Goal: Information Seeking & Learning: Check status

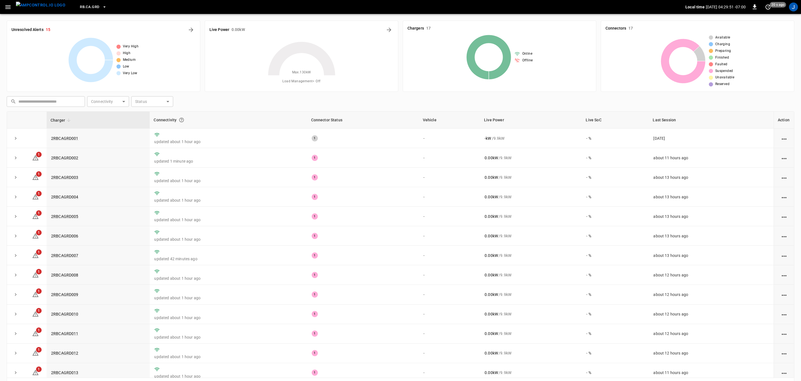
click at [9, 9] on icon "button" at bounding box center [7, 7] width 7 height 7
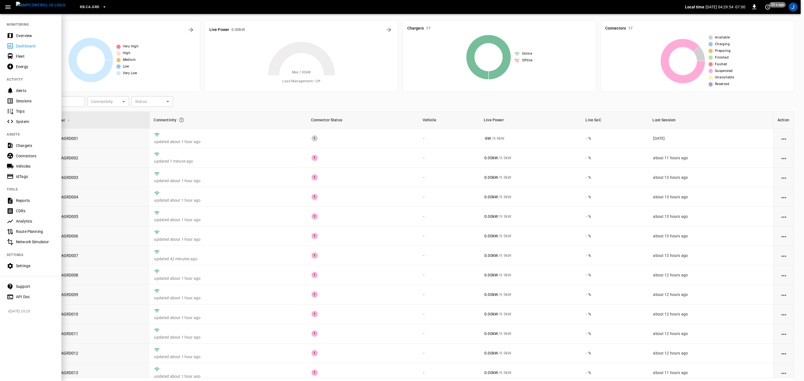
click at [31, 156] on div "Connectors" at bounding box center [35, 156] width 39 height 6
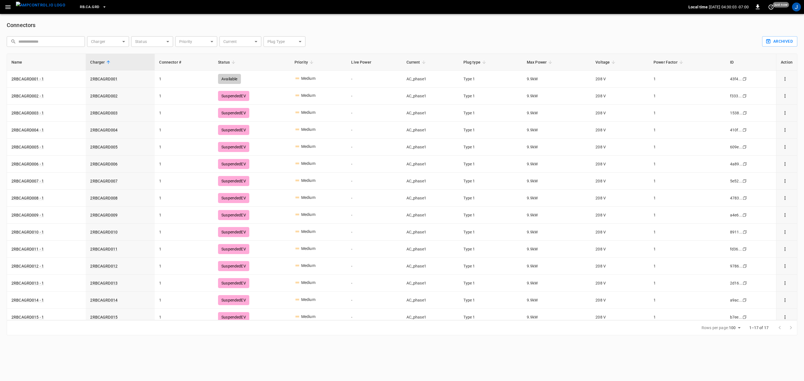
click at [9, 8] on icon "button" at bounding box center [7, 7] width 7 height 7
click at [8, 7] on icon "button" at bounding box center [7, 7] width 5 height 4
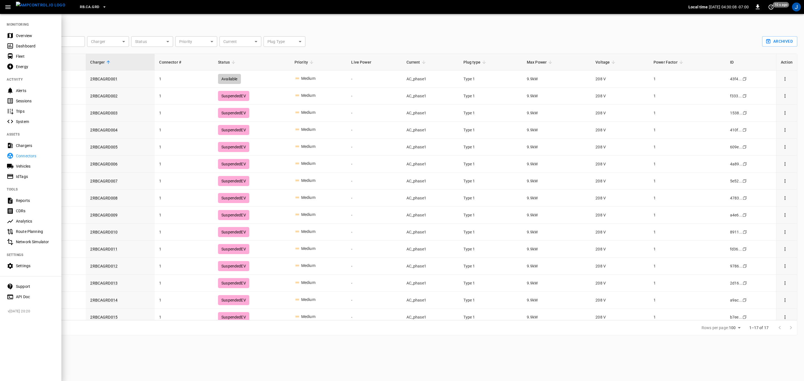
click at [17, 58] on div "Fleet" at bounding box center [35, 57] width 39 height 6
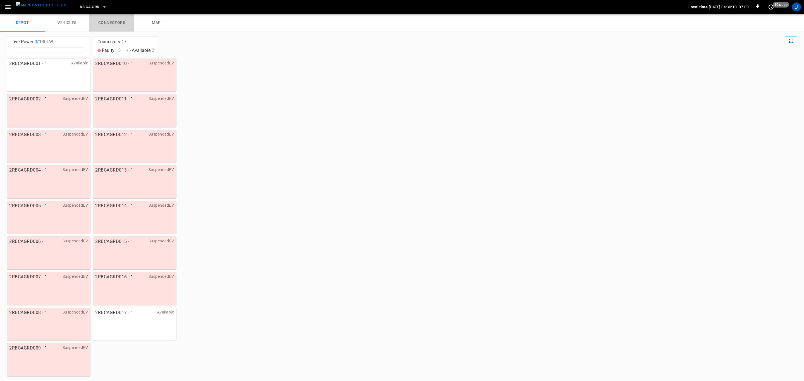
click at [112, 19] on link "connectors" at bounding box center [111, 23] width 45 height 18
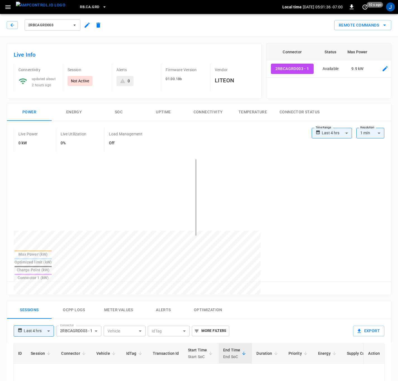
type input "**********"
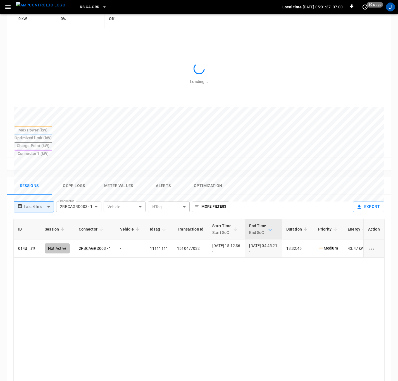
scroll to position [126, 0]
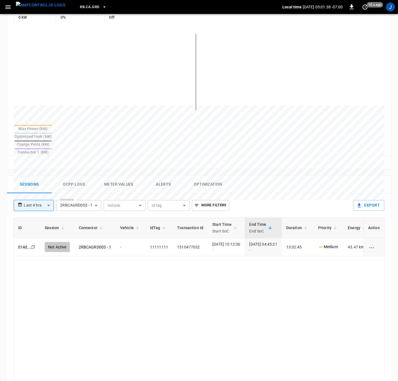
click at [281, 238] on td "[DATE] 04:45:21 -" at bounding box center [263, 247] width 37 height 18
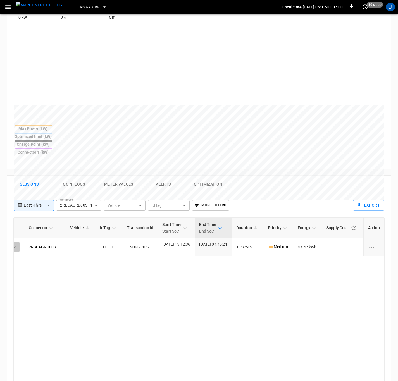
scroll to position [0, 64]
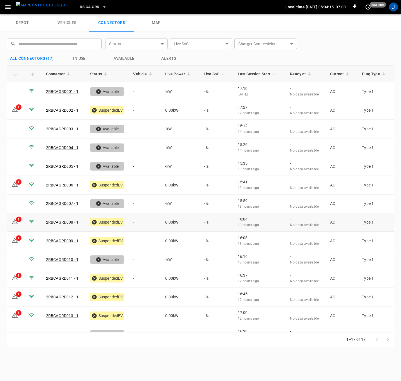
click at [61, 220] on link "2RBCAGRD008 - 1" at bounding box center [62, 222] width 32 height 4
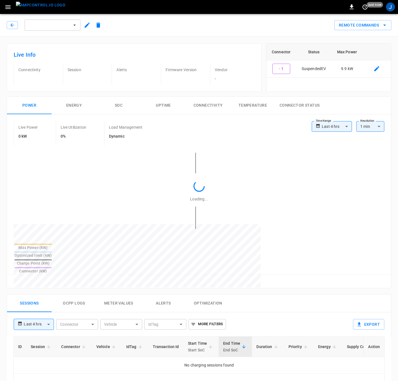
type input "**********"
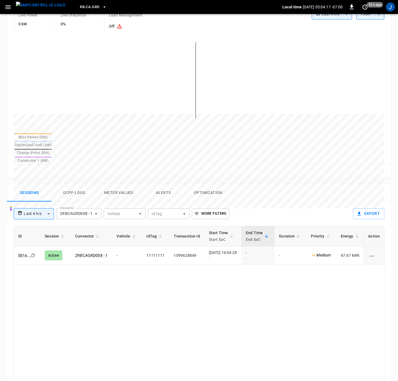
scroll to position [126, 0]
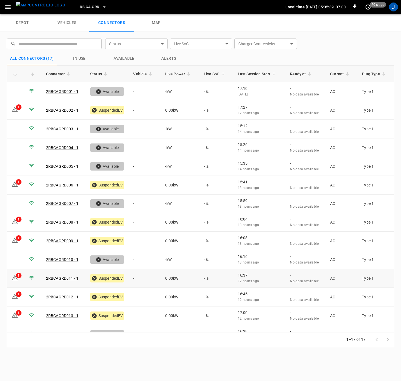
click at [60, 279] on link "2RBCAGRD011 - 1" at bounding box center [62, 278] width 32 height 4
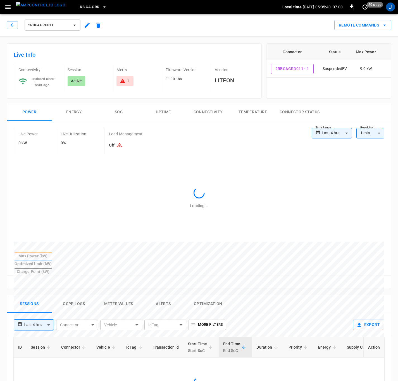
type input "**********"
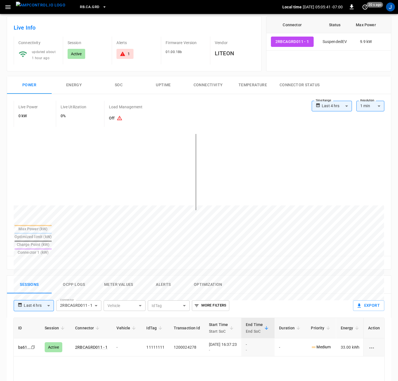
scroll to position [42, 0]
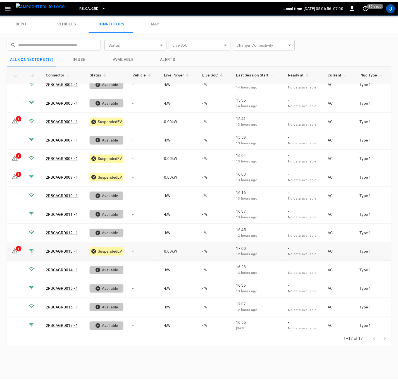
scroll to position [68, 0]
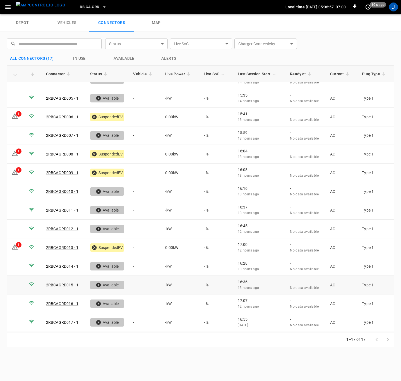
click at [68, 283] on link "2RBCAGRD015 - 1" at bounding box center [62, 285] width 32 height 4
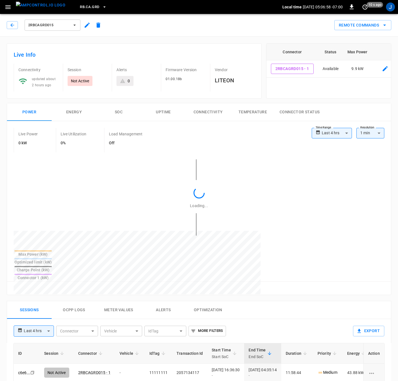
type input "**********"
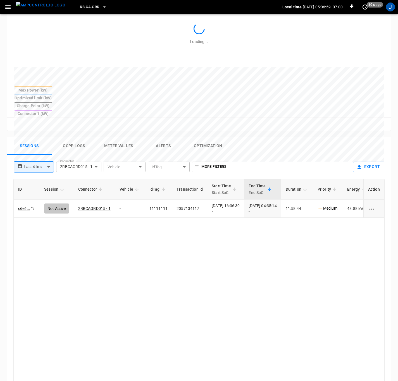
scroll to position [168, 0]
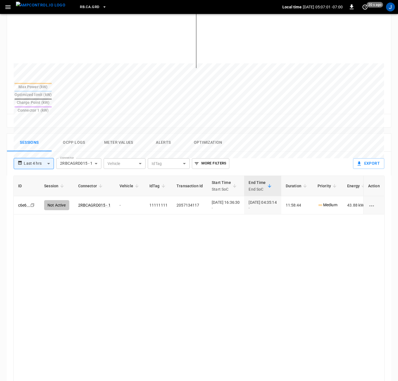
click at [323, 202] on icon "sessions table" at bounding box center [321, 205] width 6 height 6
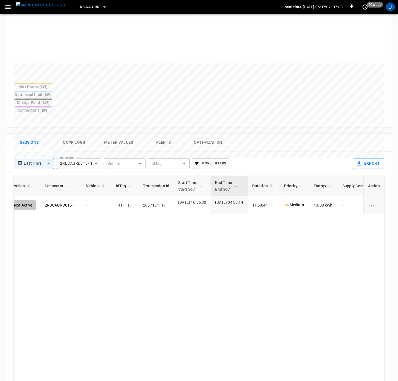
scroll to position [0, 50]
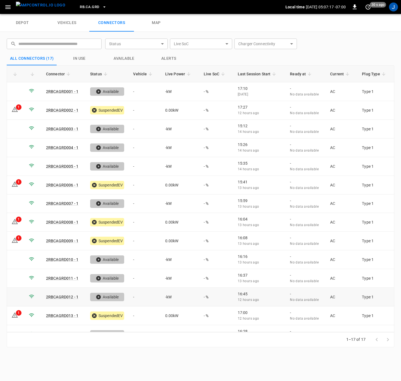
click at [66, 298] on link "2RBCAGRD012 - 1" at bounding box center [62, 297] width 32 height 4
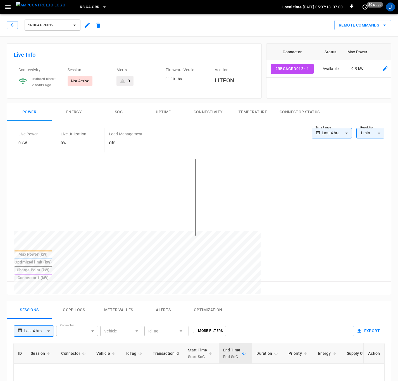
type input "**********"
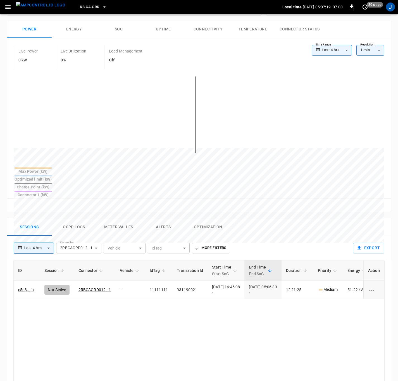
scroll to position [84, 0]
click at [328, 280] on td "Medium" at bounding box center [328, 289] width 30 height 18
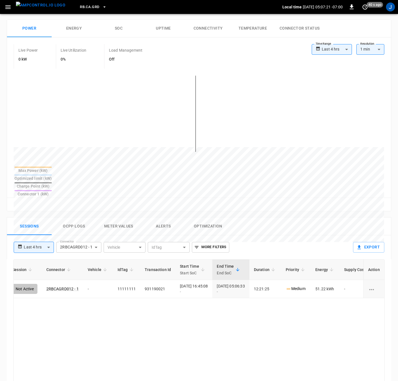
scroll to position [0, 34]
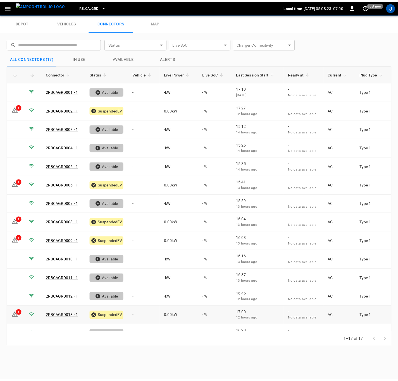
scroll to position [68, 0]
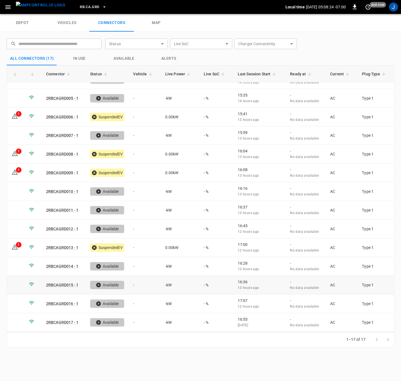
click at [59, 286] on link "2RBCAGRD015 - 1" at bounding box center [62, 285] width 32 height 4
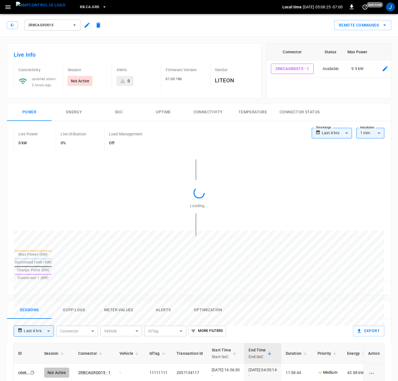
type input "**********"
click at [337, 370] on p "Medium" at bounding box center [328, 373] width 20 height 6
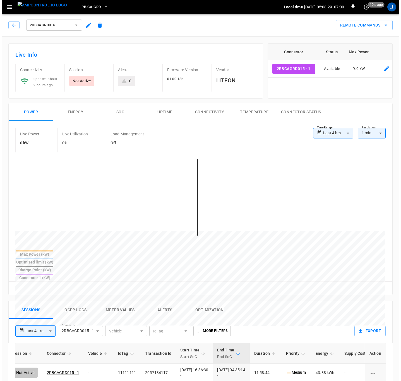
scroll to position [0, 34]
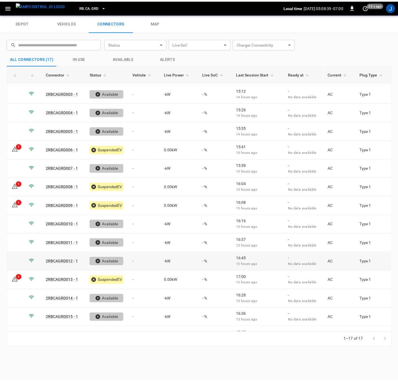
scroll to position [68, 0]
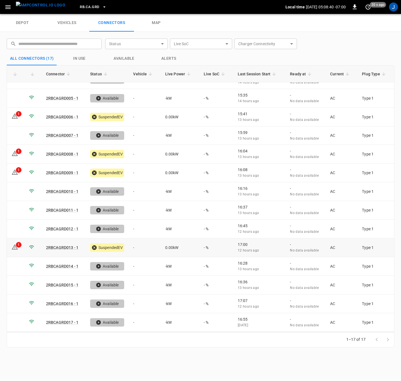
click at [60, 248] on link "2RBCAGRD013 - 1" at bounding box center [62, 247] width 32 height 4
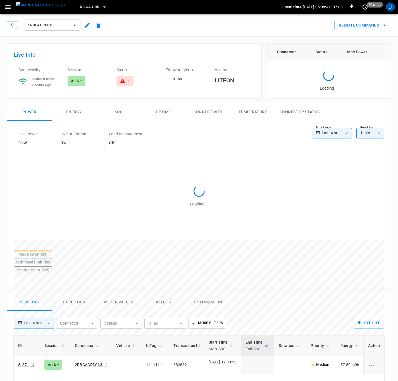
type input "**********"
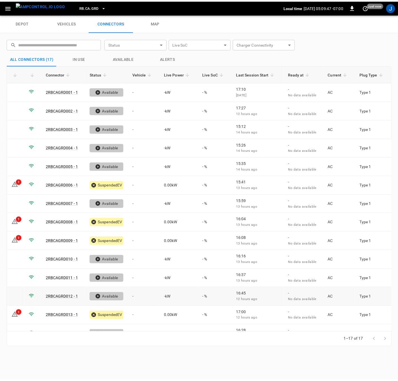
scroll to position [68, 0]
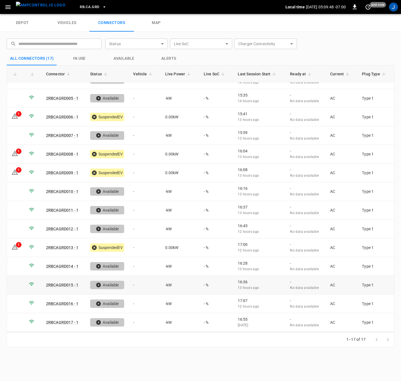
click at [67, 284] on link "2RBCAGRD015 - 1" at bounding box center [62, 285] width 32 height 4
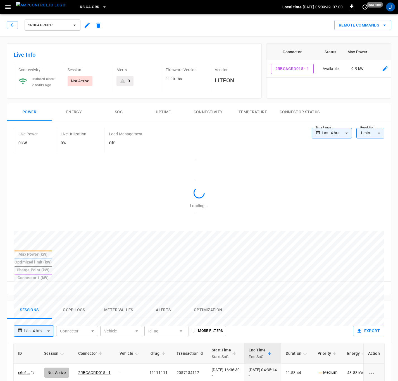
type input "**********"
click at [337, 370] on p "Medium" at bounding box center [328, 373] width 20 height 6
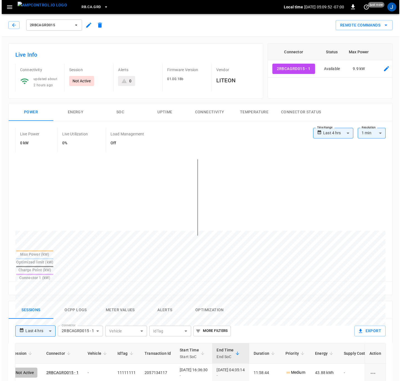
scroll to position [0, 50]
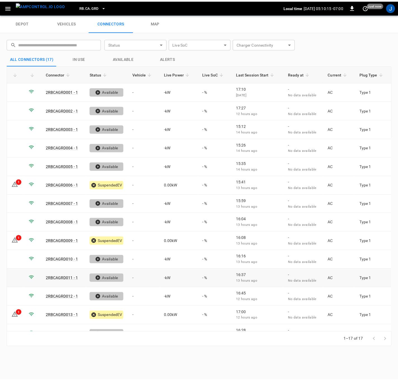
scroll to position [68, 0]
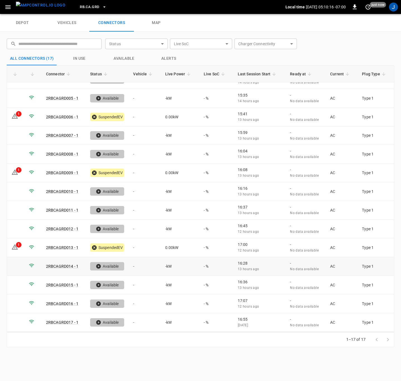
click at [62, 266] on link "2RBCAGRD014 - 1" at bounding box center [62, 266] width 32 height 4
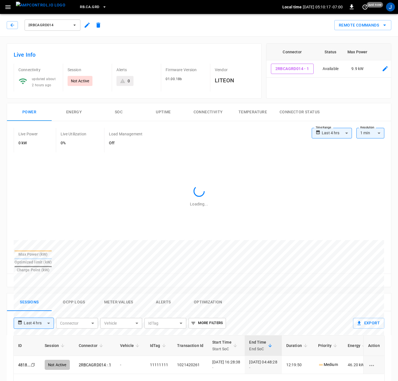
type input "**********"
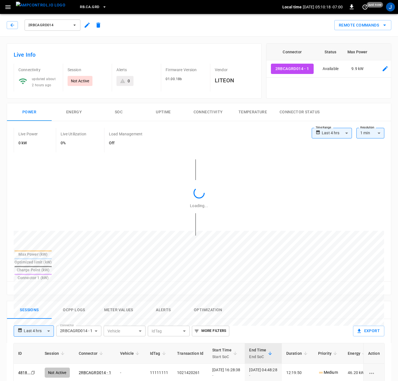
scroll to position [126, 0]
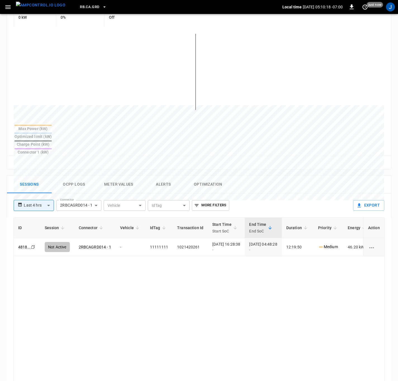
click at [314, 238] on td "12:19:50" at bounding box center [298, 247] width 32 height 18
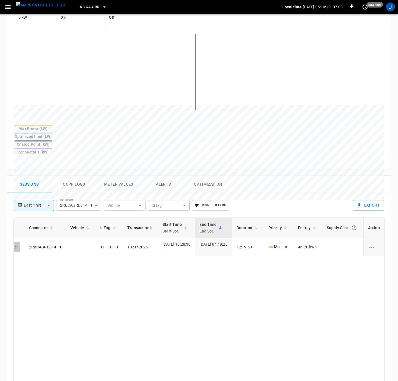
scroll to position [0, 50]
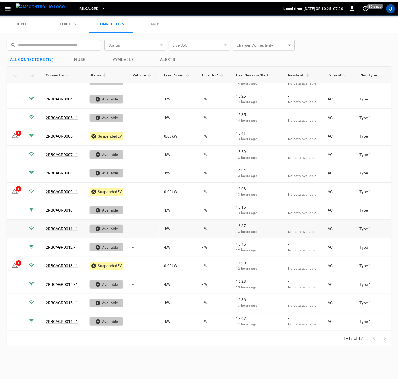
scroll to position [68, 0]
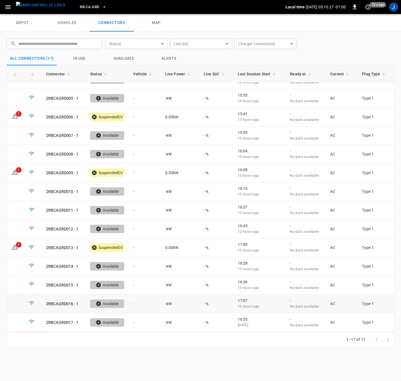
click at [61, 303] on link "2RBCAGRD016 - 1" at bounding box center [62, 304] width 32 height 4
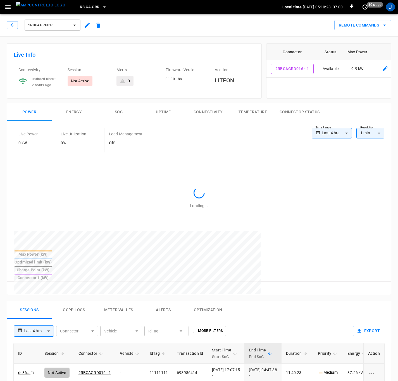
type input "**********"
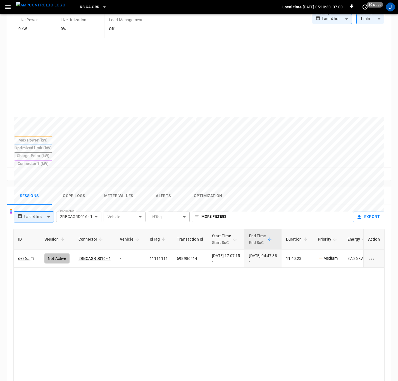
scroll to position [126, 0]
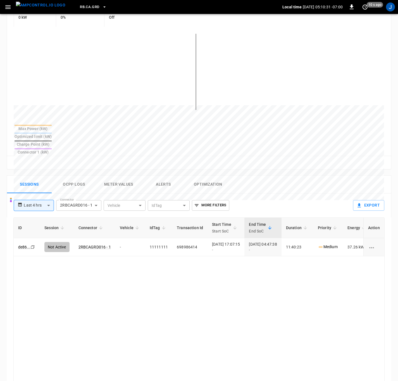
click at [343, 238] on td "Medium" at bounding box center [328, 247] width 30 height 18
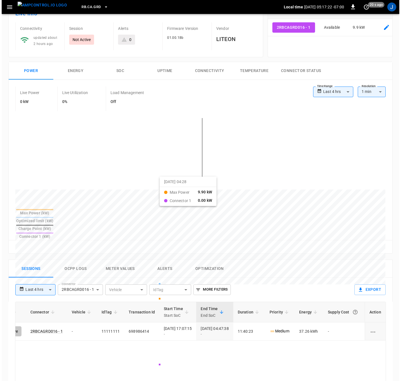
scroll to position [0, 0]
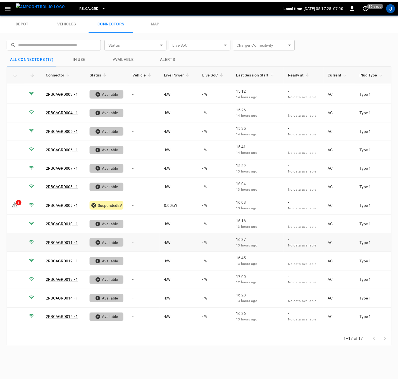
scroll to position [68, 0]
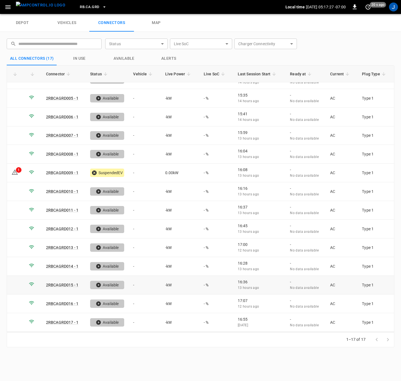
click at [67, 285] on link "2RBCAGRD015 - 1" at bounding box center [62, 285] width 32 height 4
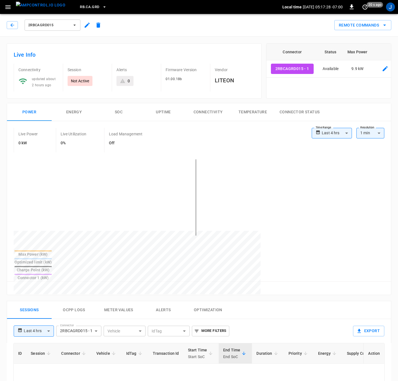
type input "**********"
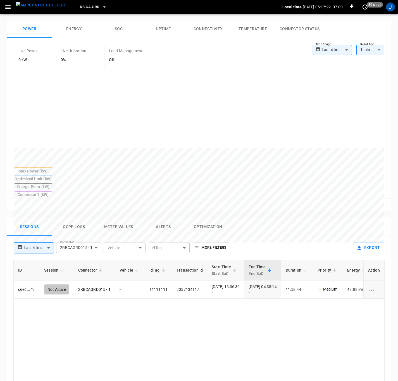
scroll to position [84, 0]
click at [337, 286] on p "Medium" at bounding box center [328, 289] width 20 height 6
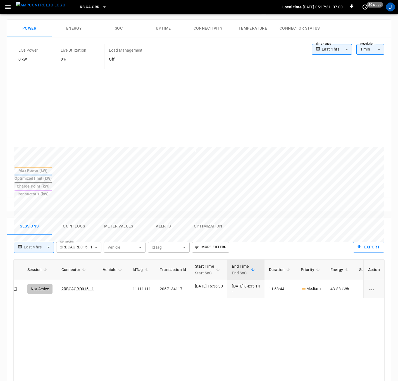
scroll to position [0, 34]
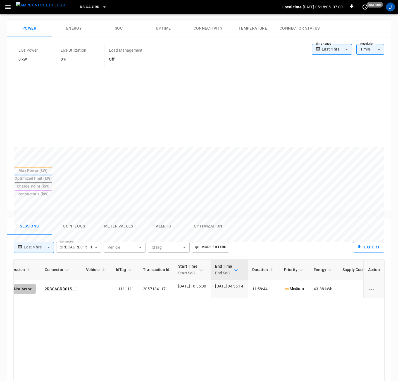
click at [88, 200] on div "Reset zoom" at bounding box center [198, 204] width 375 height 9
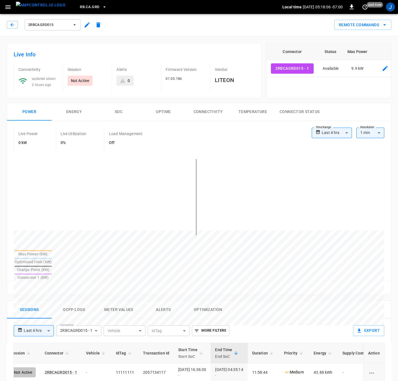
scroll to position [0, 0]
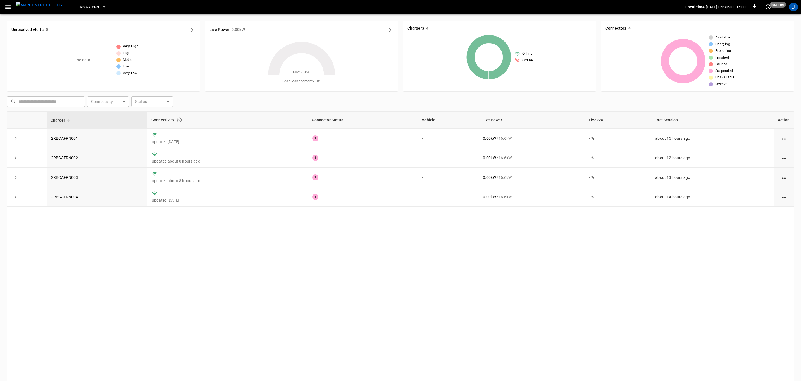
click at [7, 5] on icon "button" at bounding box center [7, 7] width 5 height 4
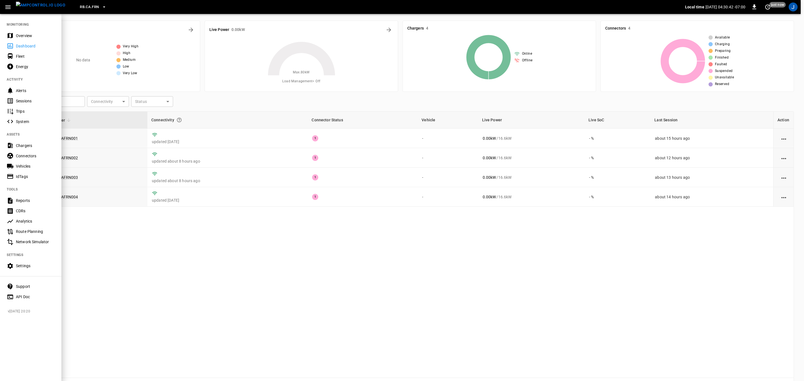
click at [19, 56] on div "Fleet" at bounding box center [35, 57] width 39 height 6
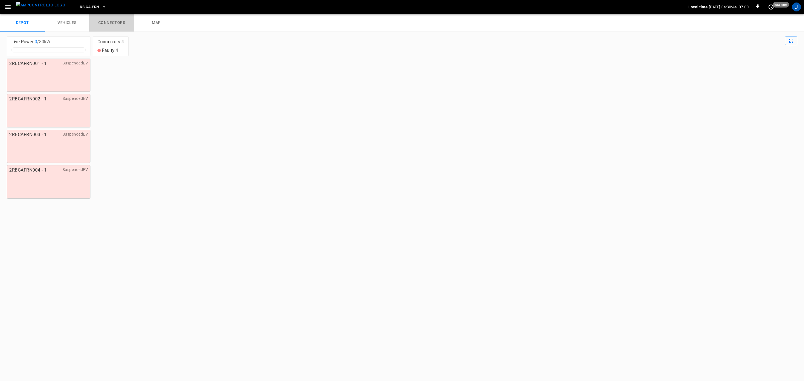
click at [113, 21] on link "connectors" at bounding box center [111, 23] width 45 height 18
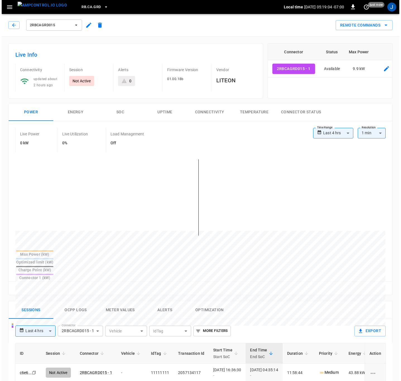
scroll to position [0, 34]
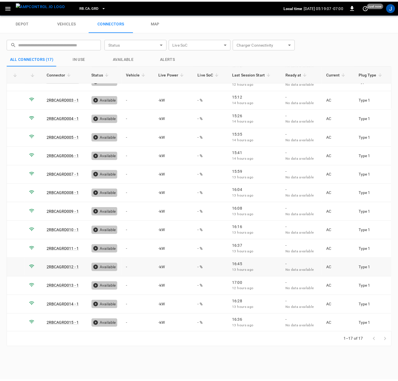
scroll to position [68, 0]
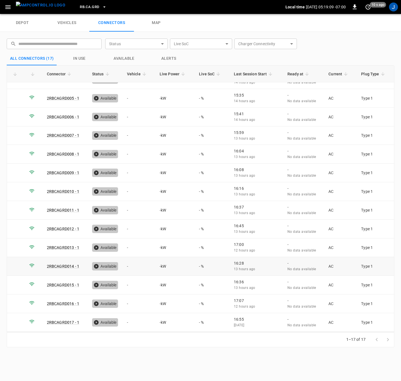
click at [62, 264] on link "2RBCAGRD014 - 1" at bounding box center [63, 266] width 32 height 4
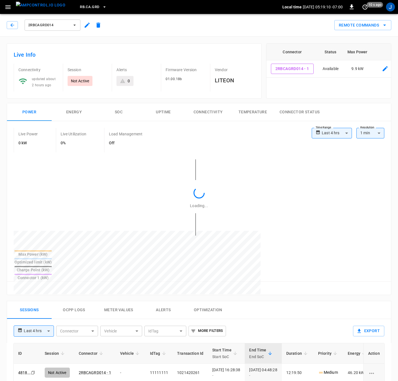
type input "**********"
click at [324, 370] on icon "sessions table" at bounding box center [321, 373] width 6 height 6
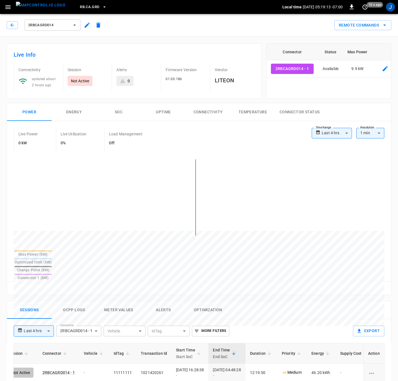
scroll to position [0, 50]
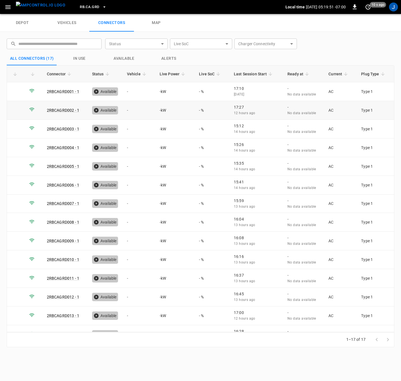
click at [65, 111] on link "2RBCAGRD002 - 1" at bounding box center [63, 110] width 32 height 4
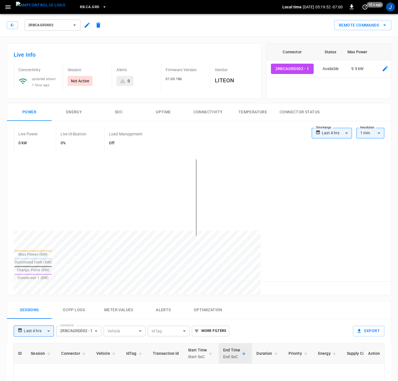
type input "**********"
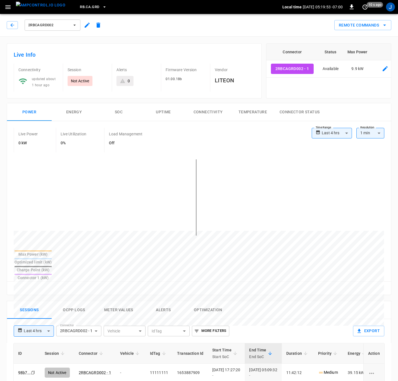
scroll to position [126, 0]
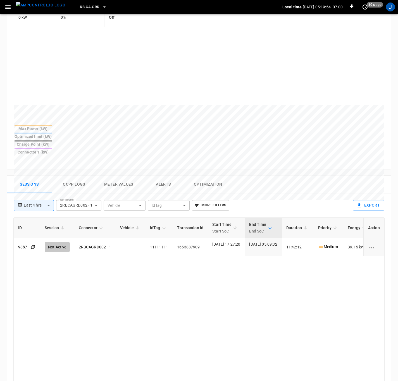
click at [338, 244] on p "Medium" at bounding box center [328, 247] width 20 height 6
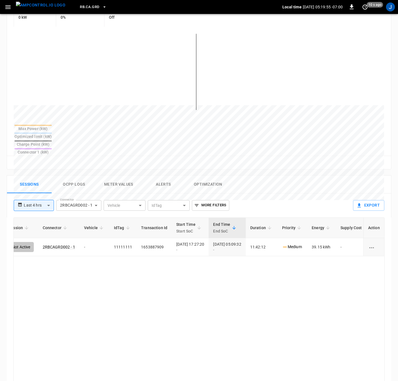
scroll to position [0, 50]
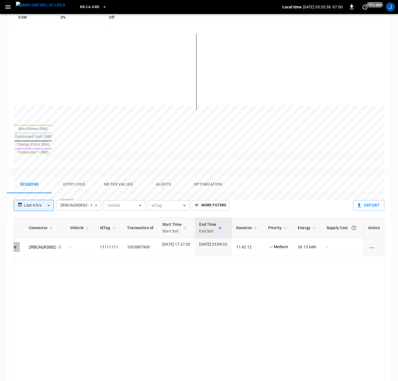
click at [124, 288] on div "ID Session Connector Vehicle IdTag Transaction Id Start Time Start SoC End Time…" at bounding box center [198, 351] width 371 height 267
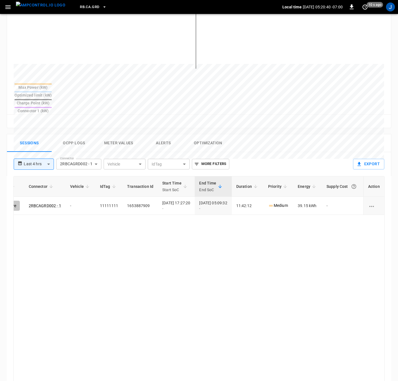
scroll to position [168, 0]
click at [195, 247] on div "ID Session Connector Vehicle IdTag Transaction Id Start Time Start SoC End Time…" at bounding box center [198, 309] width 371 height 267
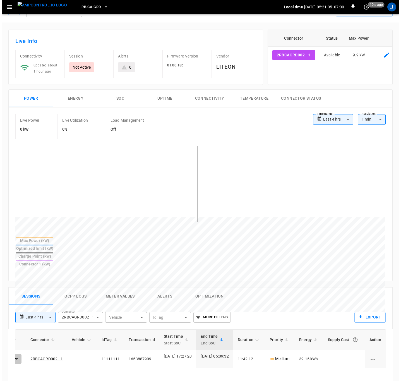
scroll to position [0, 0]
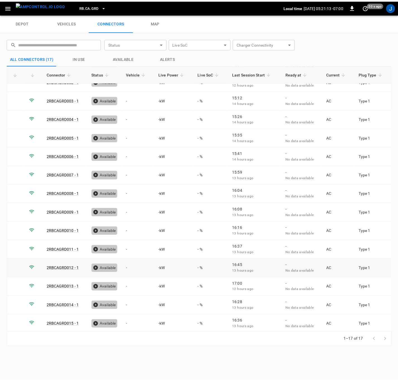
scroll to position [68, 0]
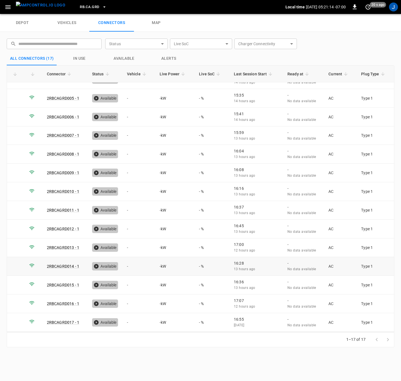
click at [68, 266] on link "2RBCAGRD014 - 1" at bounding box center [63, 266] width 32 height 4
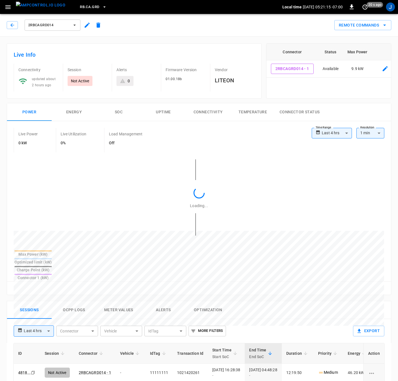
type input "**********"
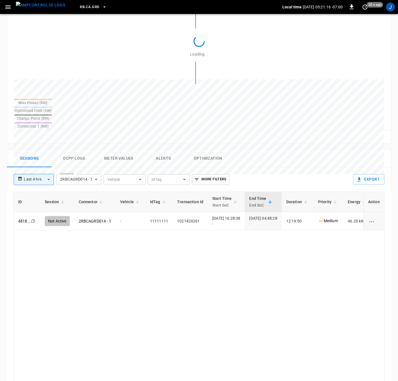
scroll to position [168, 0]
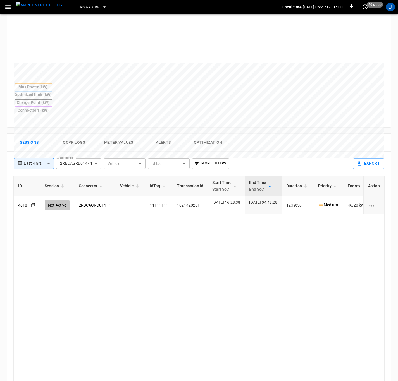
click at [338, 202] on p "Medium" at bounding box center [328, 205] width 20 height 6
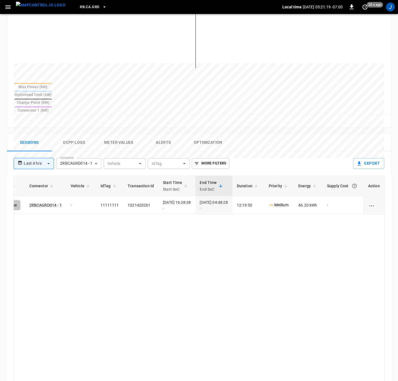
scroll to position [0, 50]
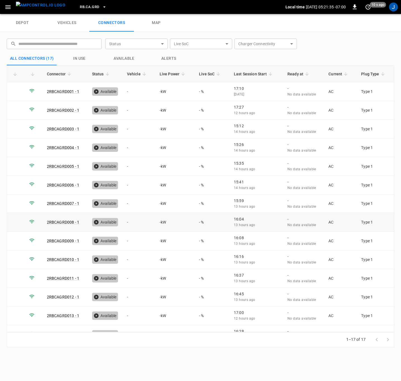
click at [69, 220] on link "2RBCAGRD008 - 1" at bounding box center [63, 222] width 32 height 4
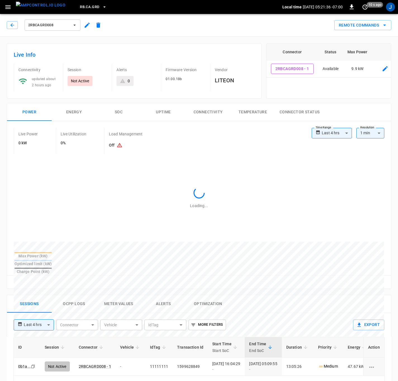
type input "**********"
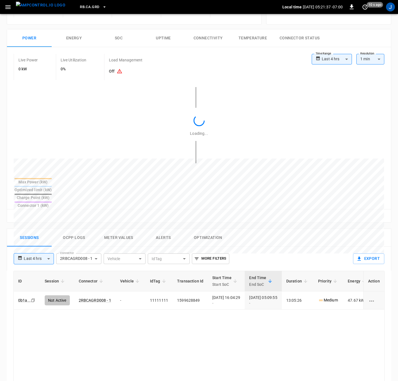
scroll to position [168, 0]
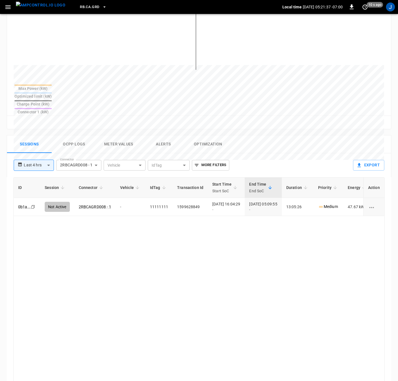
click at [332, 198] on td "Medium" at bounding box center [329, 207] width 30 height 18
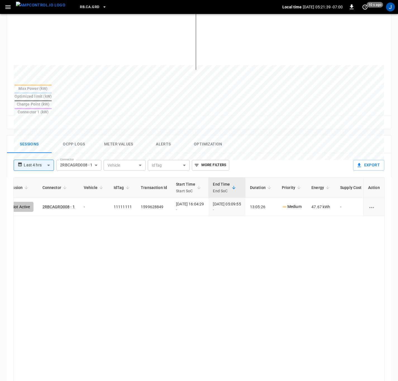
scroll to position [0, 50]
